Goal: Transaction & Acquisition: Obtain resource

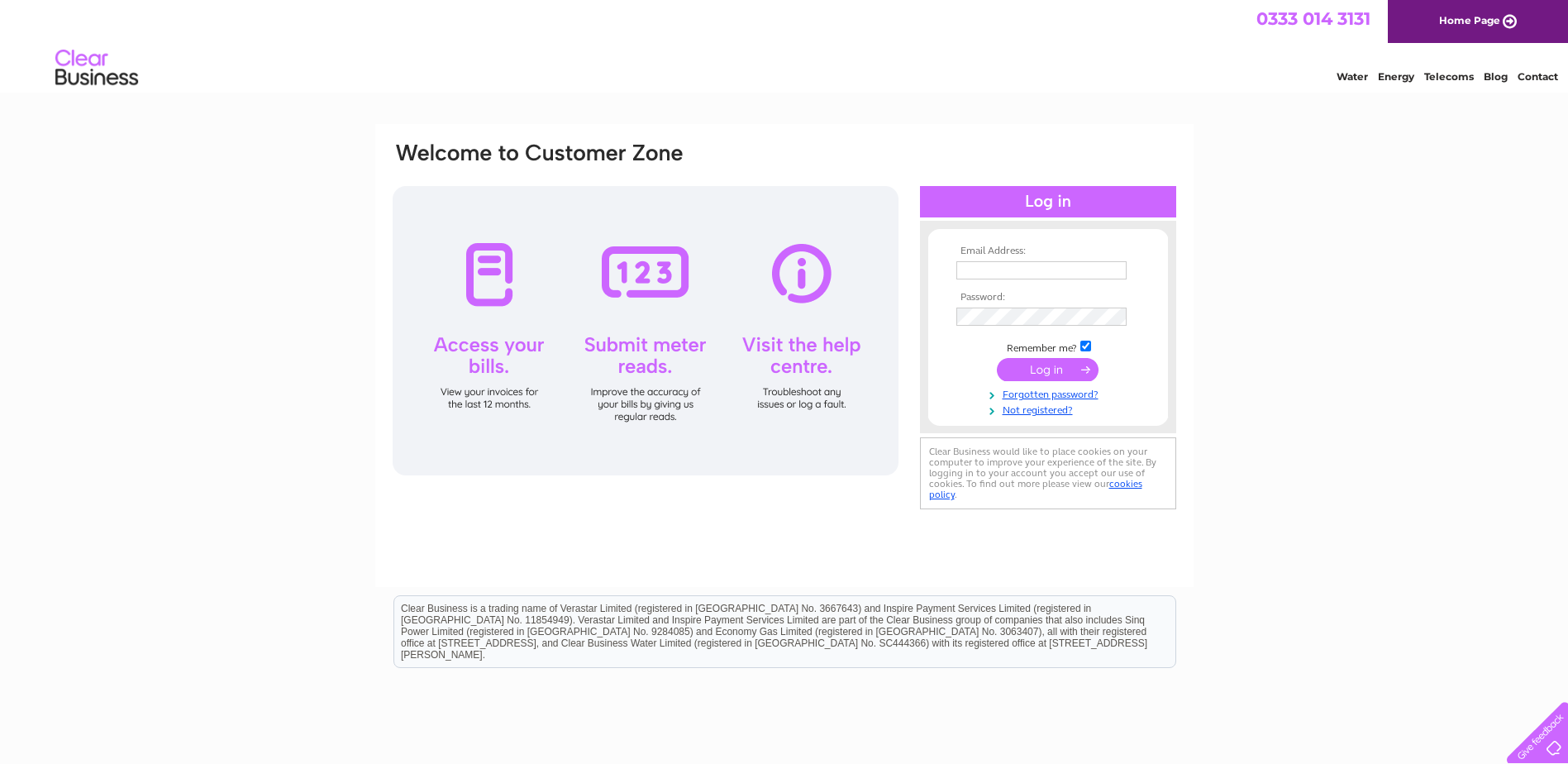
type input "[EMAIL_ADDRESS][DOMAIN_NAME]"
click at [1021, 372] on input "submit" at bounding box center [1047, 369] width 102 height 23
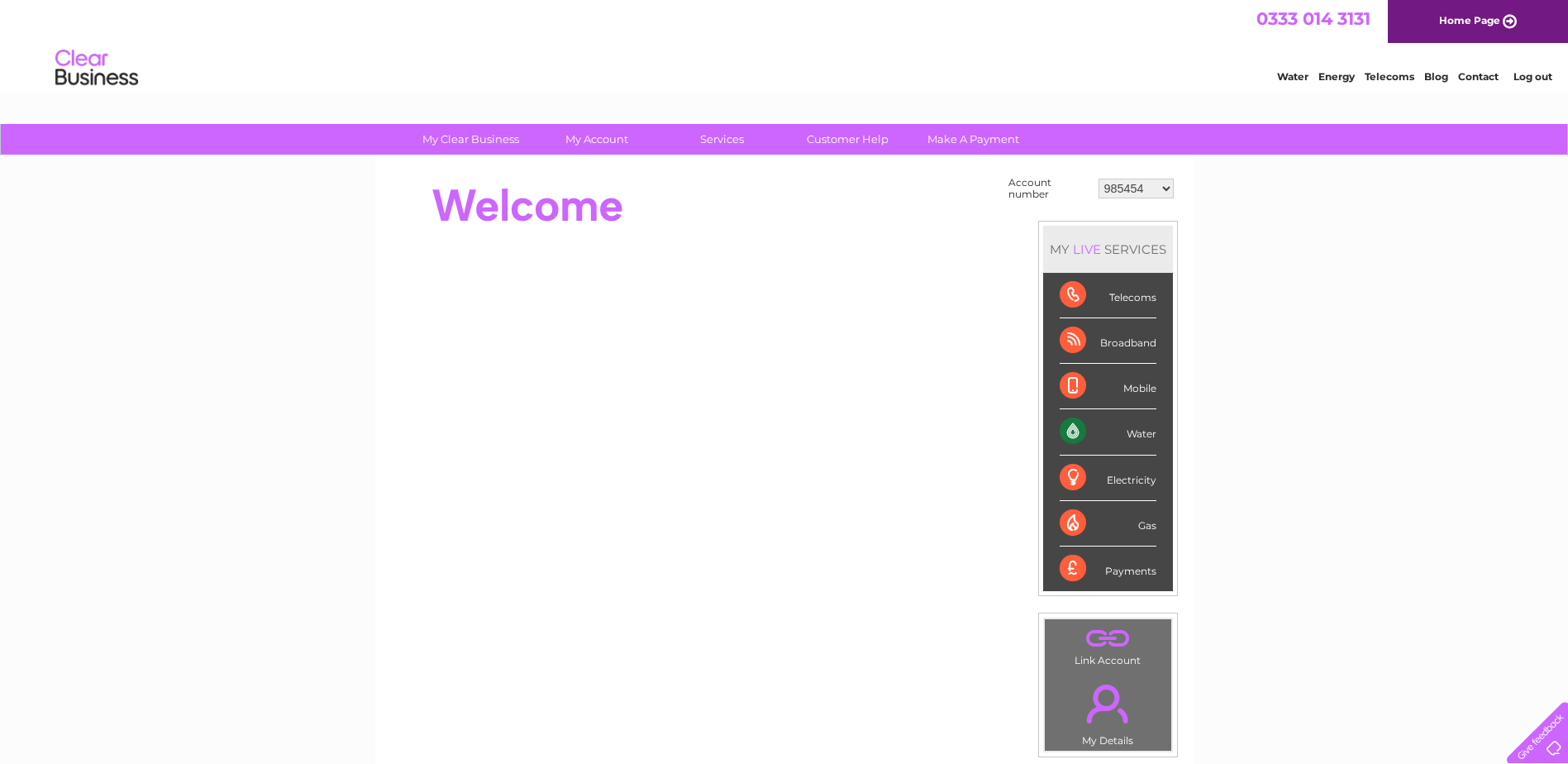
click at [1167, 191] on select "985454 30282785" at bounding box center [1135, 189] width 75 height 20
click at [1231, 205] on div "My Clear Business Login Details My Details My Preferences Link Account My Accou…" at bounding box center [784, 590] width 1568 height 932
click at [1542, 79] on link "Log out" at bounding box center [1533, 76] width 39 height 13
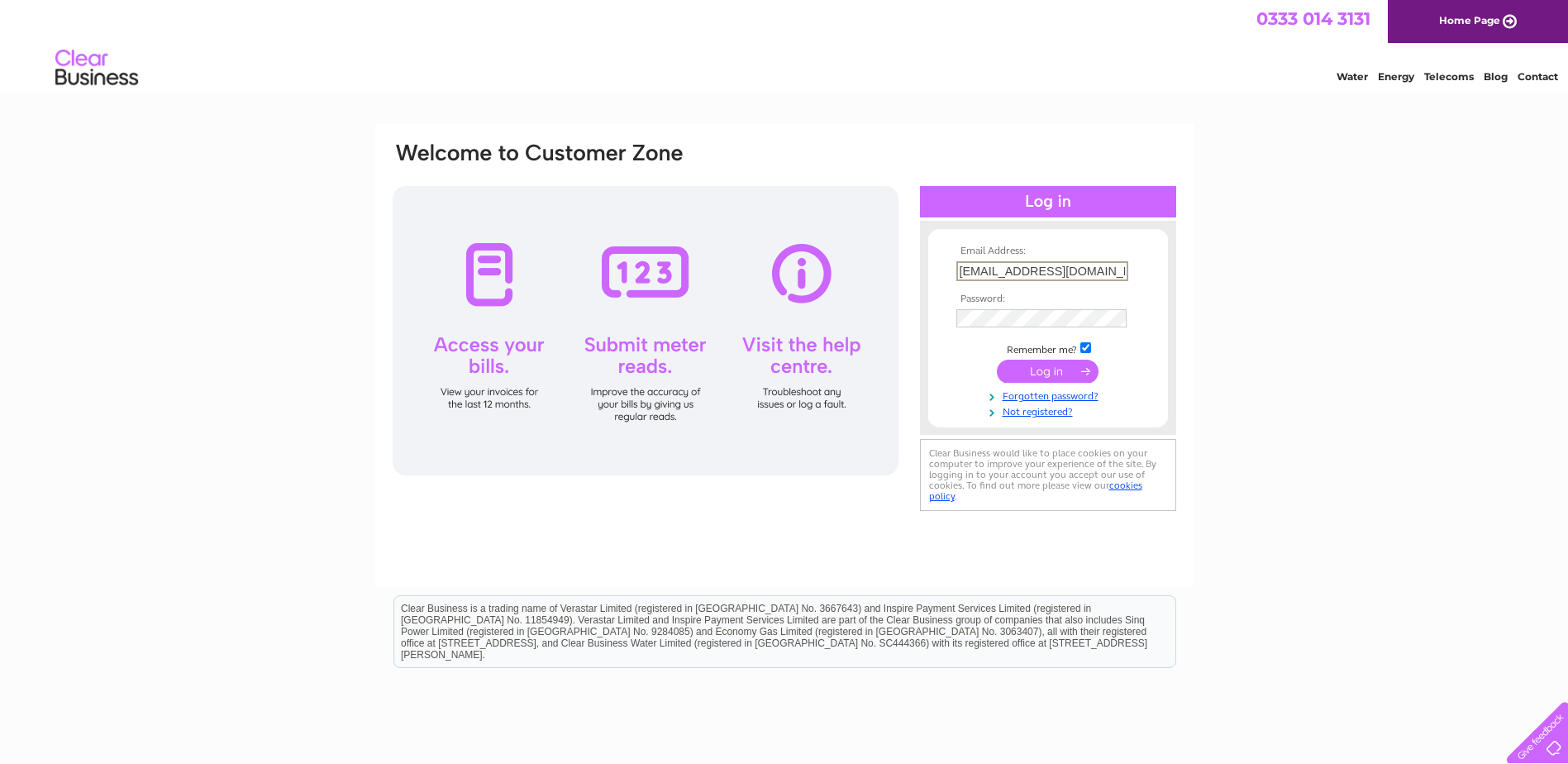
drag, startPoint x: 1112, startPoint y: 273, endPoint x: 883, endPoint y: 271, distance: 229.0
click at [900, 265] on div "Email Address: finance@orevalleyha.org.uk Password:" at bounding box center [784, 327] width 786 height 374
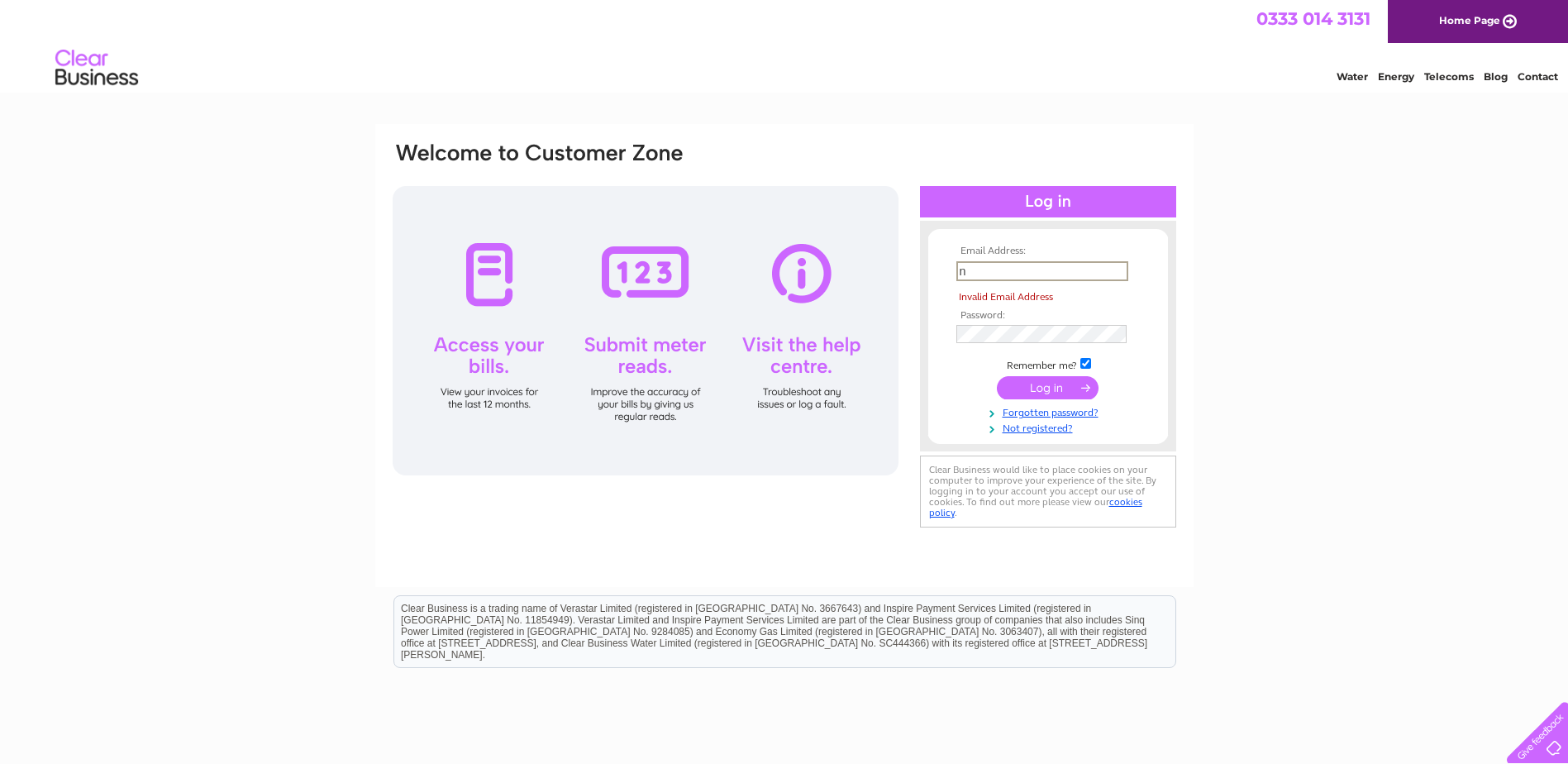
type input "nclark@orevalleyha.org.uk"
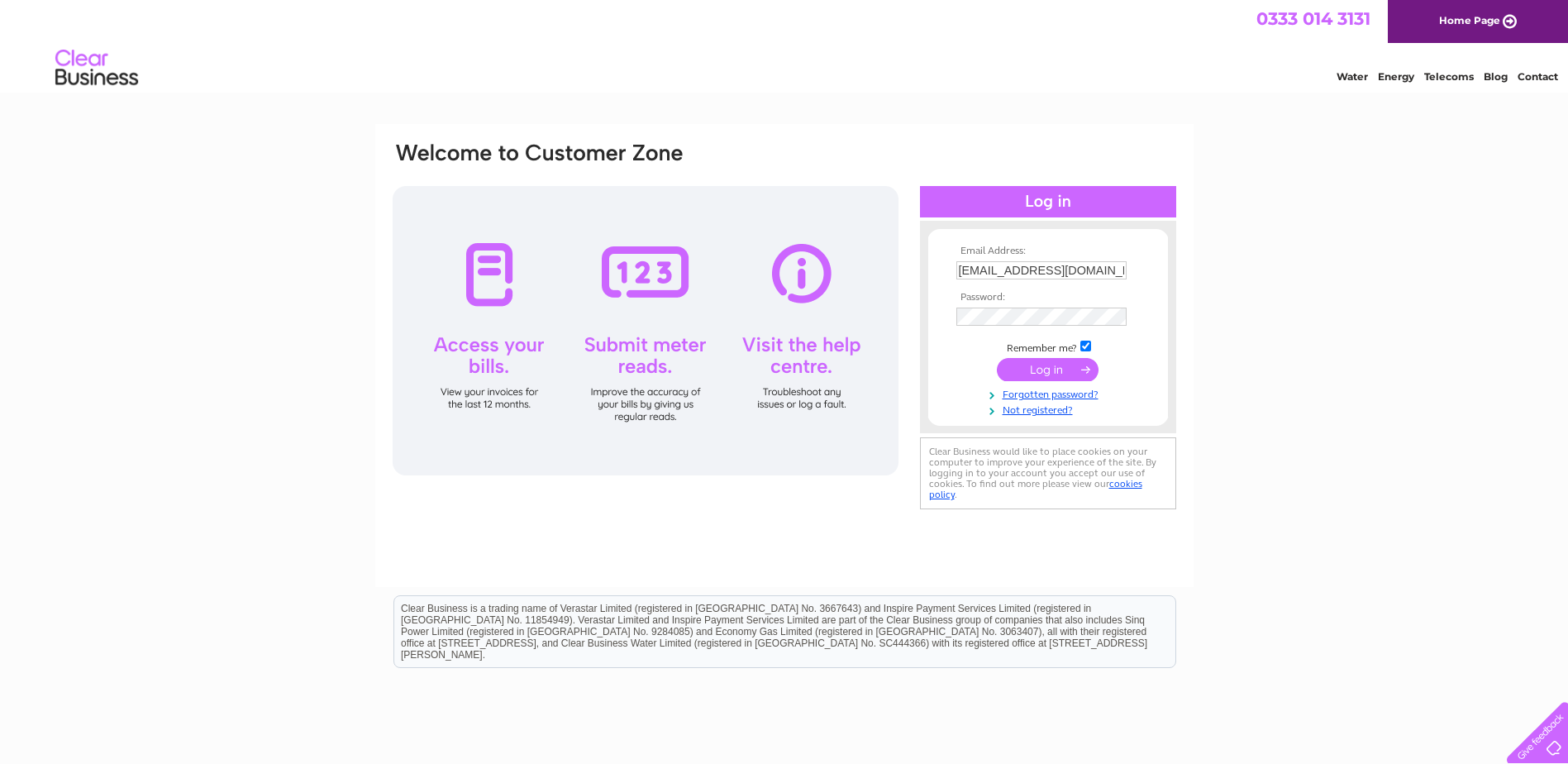
click at [1032, 369] on input "submit" at bounding box center [1047, 369] width 102 height 23
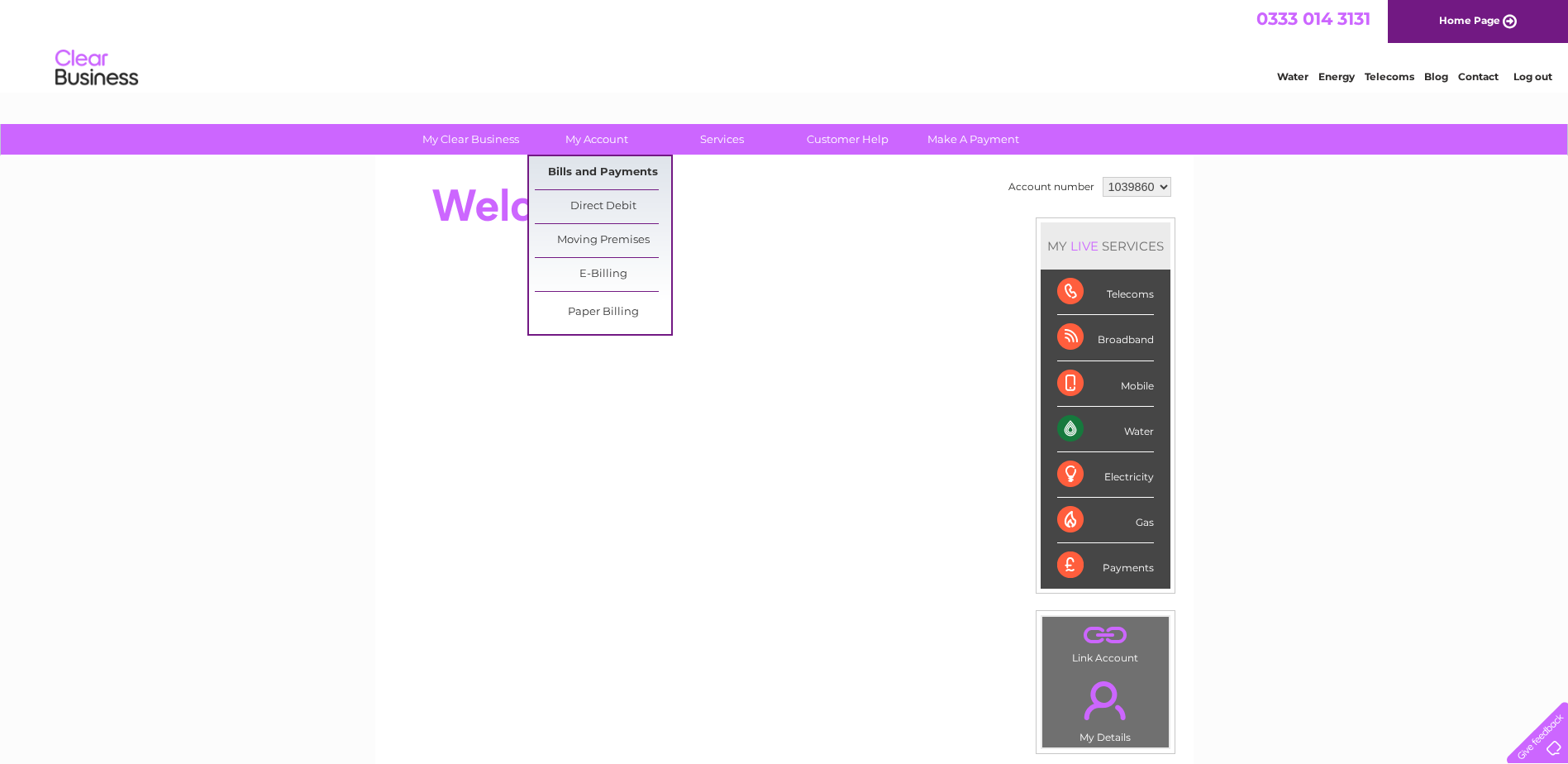
click at [587, 168] on link "Bills and Payments" at bounding box center [603, 173] width 137 height 33
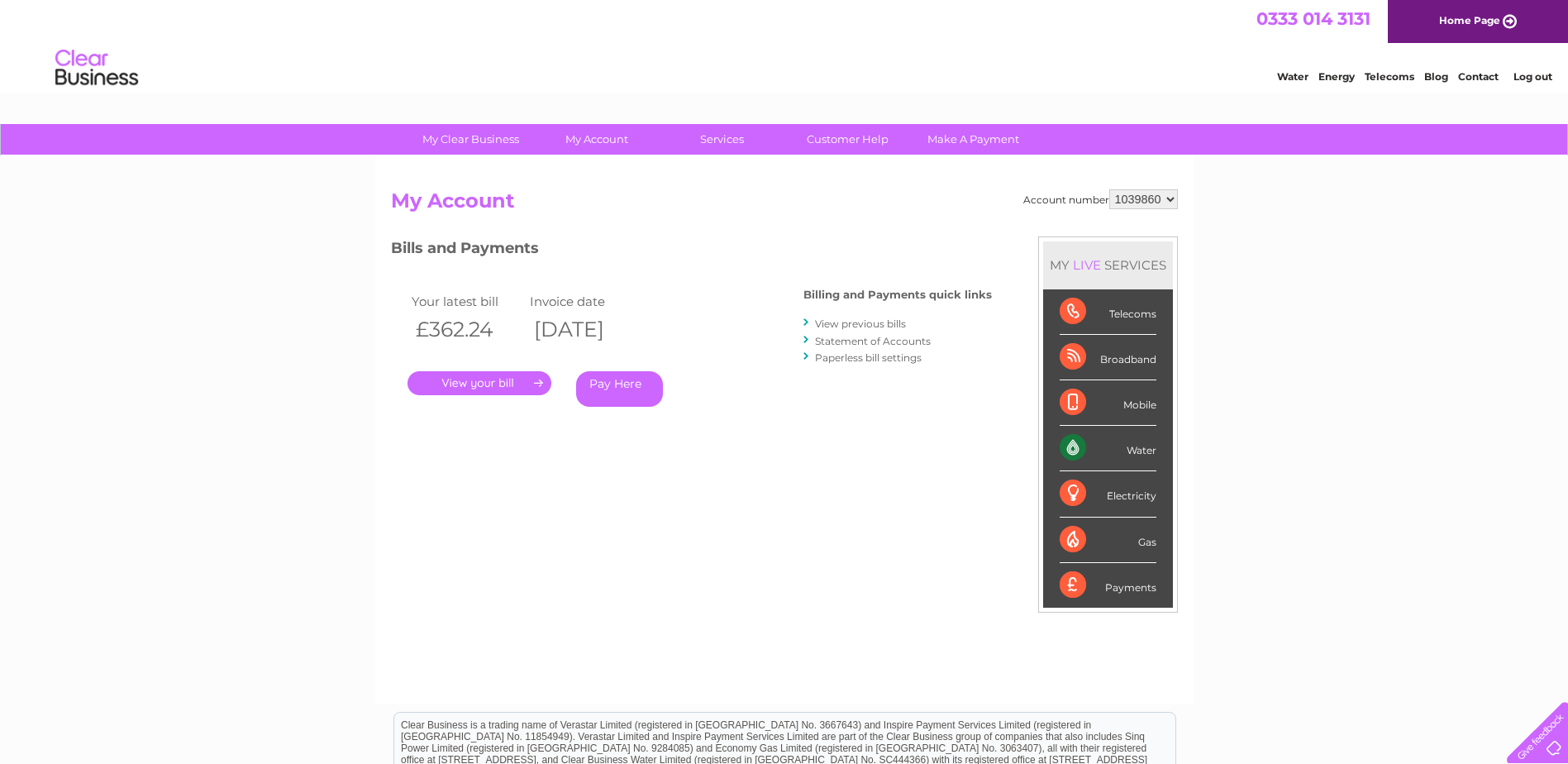
click at [475, 375] on link "." at bounding box center [479, 383] width 144 height 24
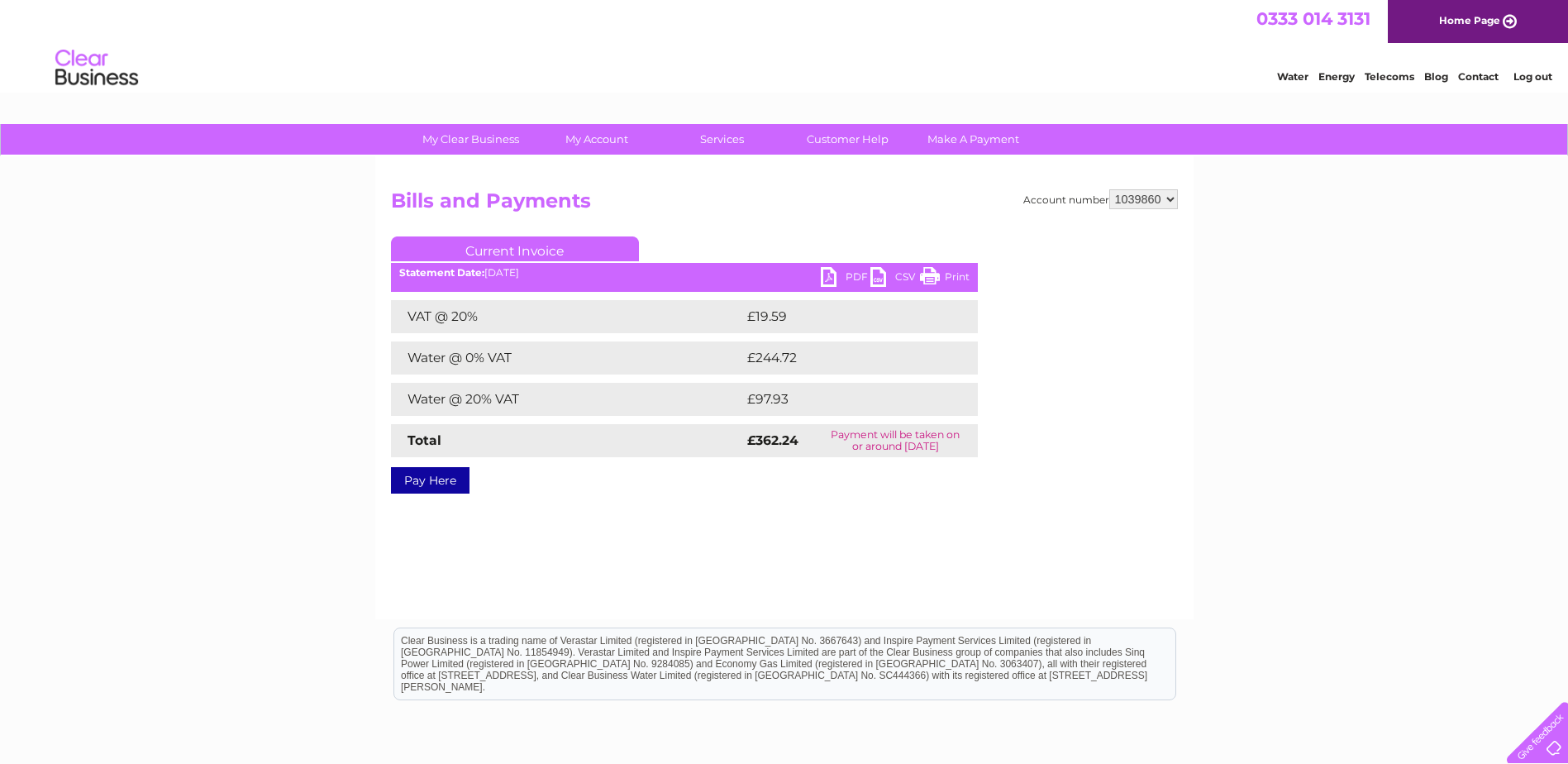
click at [842, 276] on link "PDF" at bounding box center [845, 278] width 50 height 24
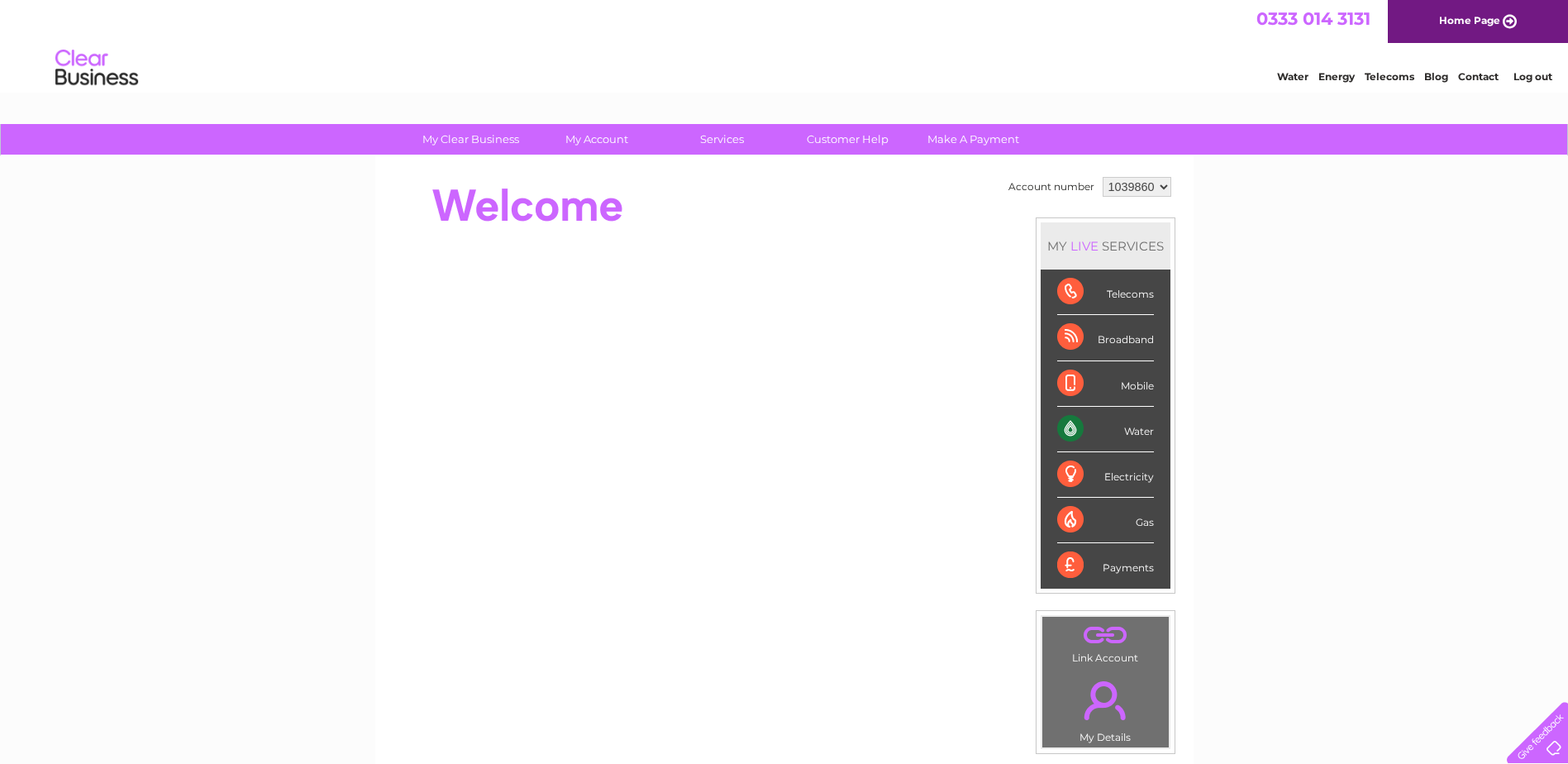
click at [1531, 71] on link "Log out" at bounding box center [1533, 76] width 39 height 13
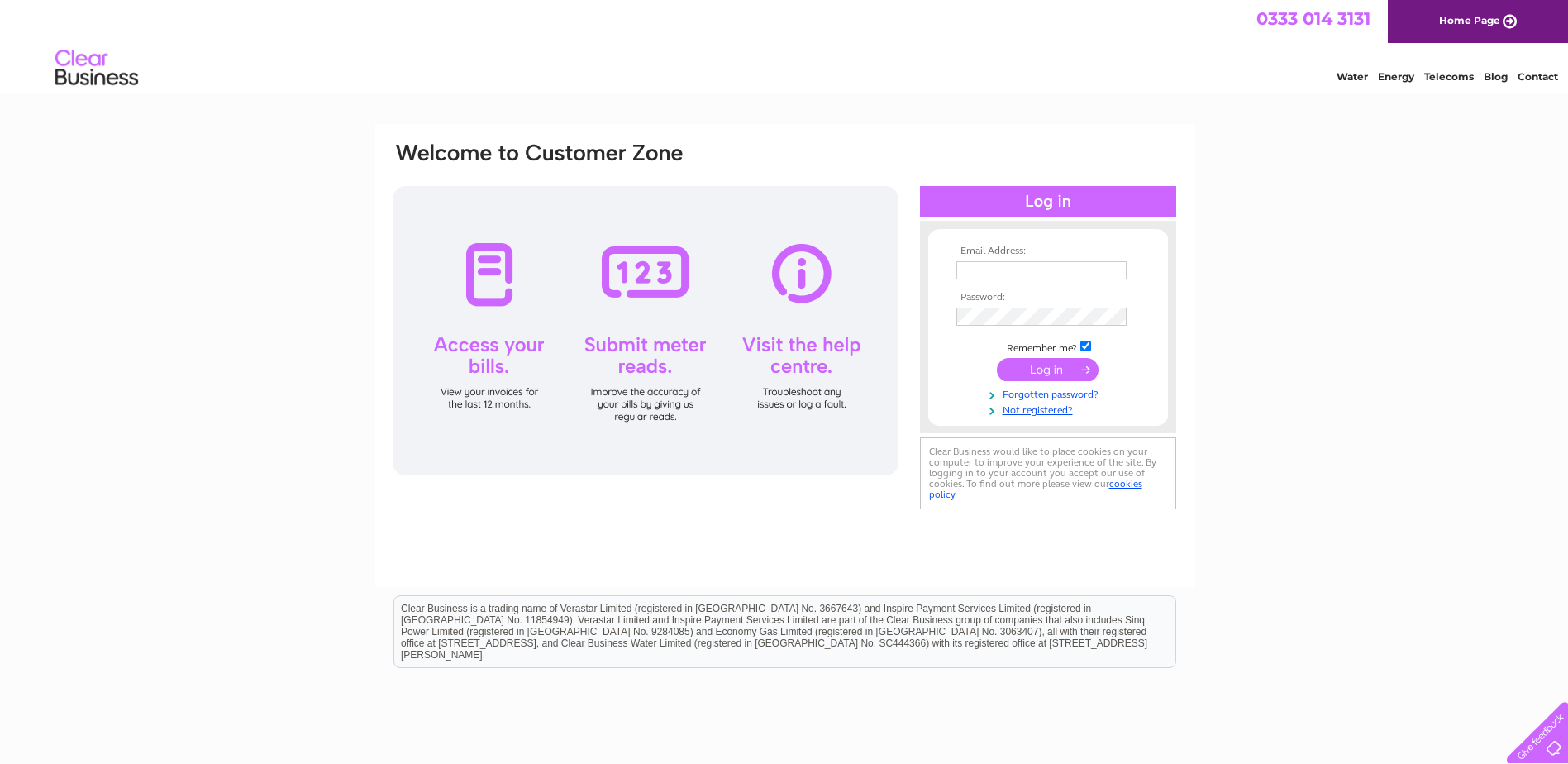
type input "finance@orevalleyha.org.uk"
click at [1023, 368] on input "submit" at bounding box center [1047, 369] width 102 height 23
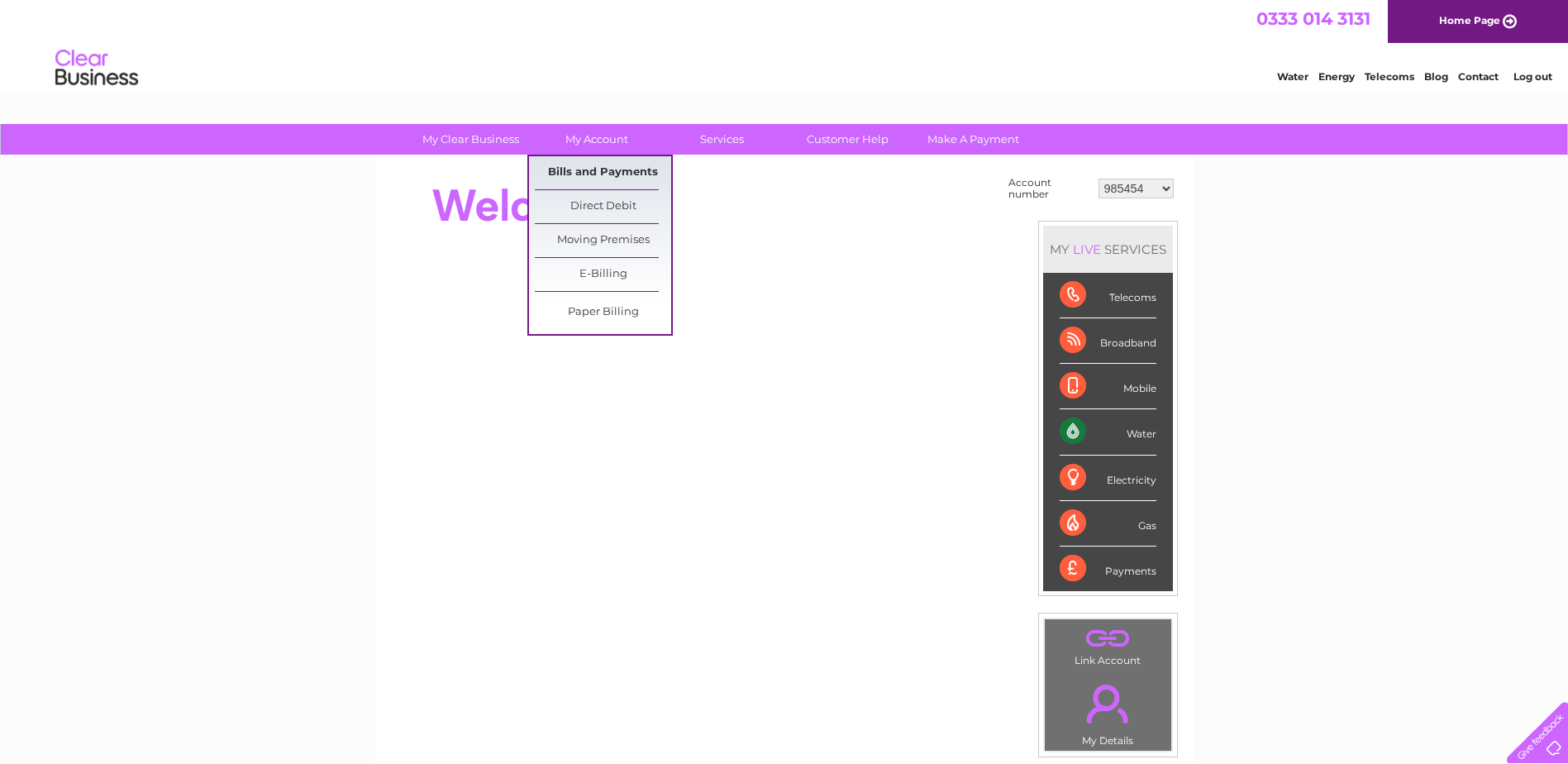
click at [593, 166] on link "Bills and Payments" at bounding box center [603, 173] width 137 height 33
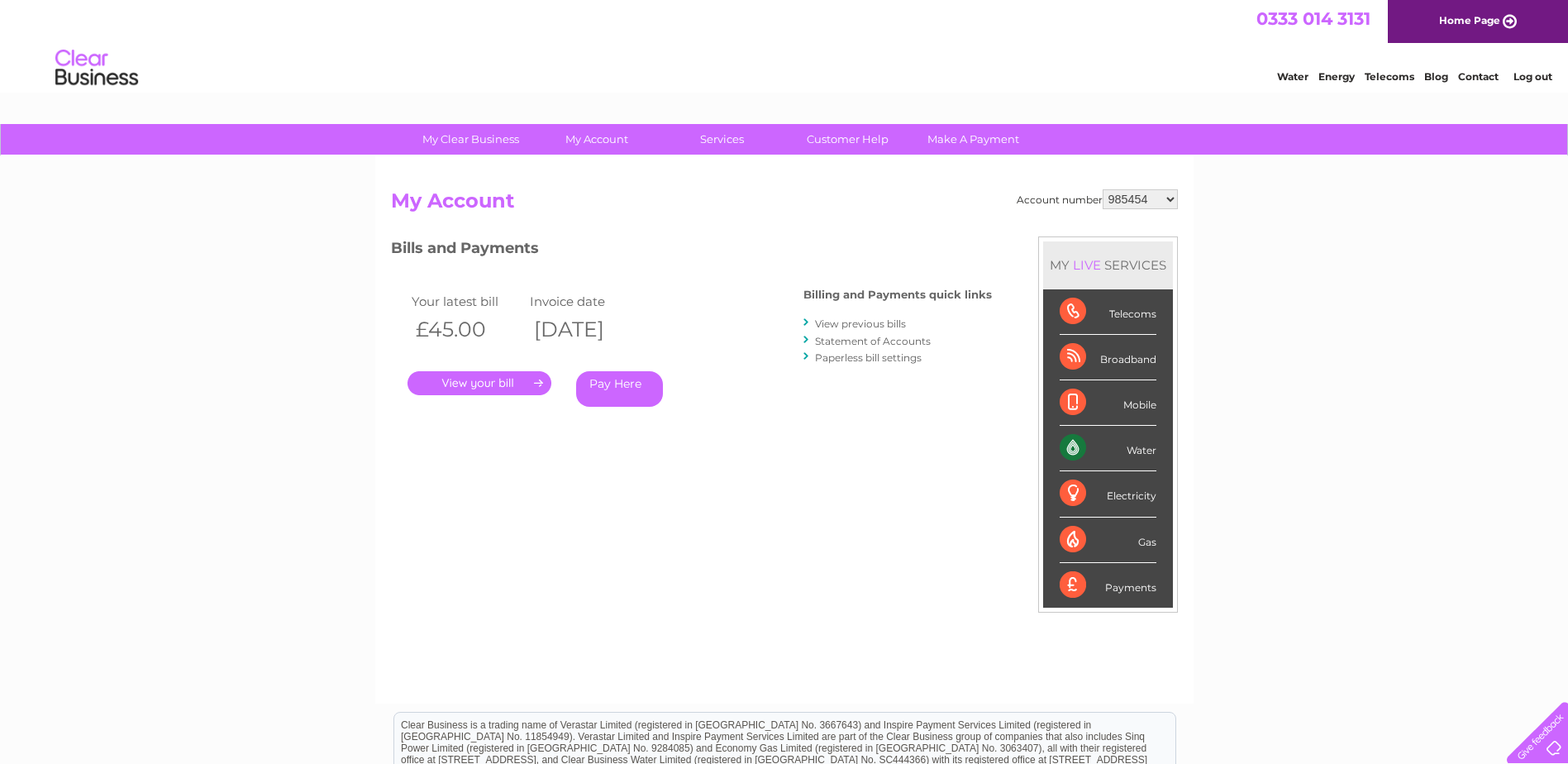
click at [455, 379] on link "." at bounding box center [479, 383] width 144 height 24
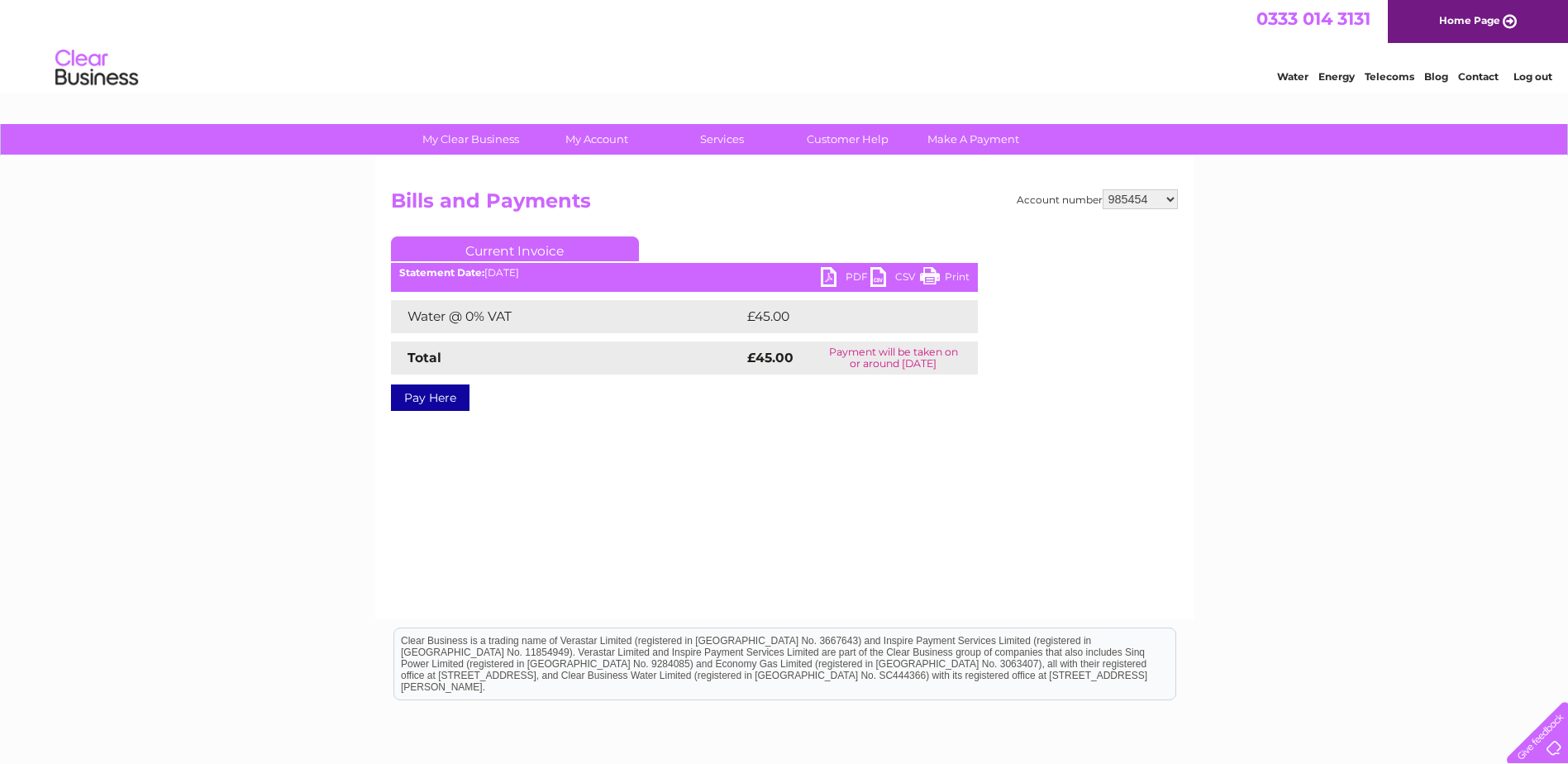
click at [834, 272] on link "PDF" at bounding box center [845, 278] width 50 height 24
